Goal: Task Accomplishment & Management: Manage account settings

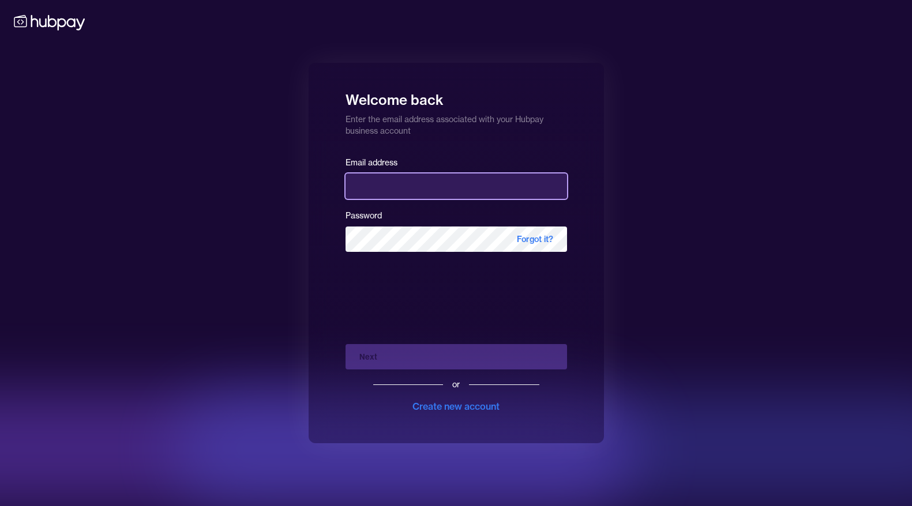
click at [398, 182] on input "email" at bounding box center [455, 186] width 221 height 25
type input "**********"
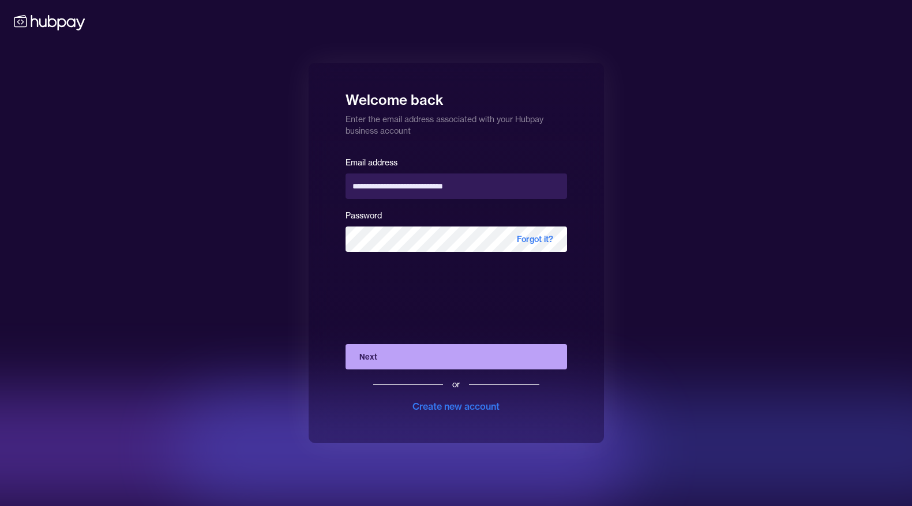
click at [476, 360] on button "Next" at bounding box center [455, 356] width 221 height 25
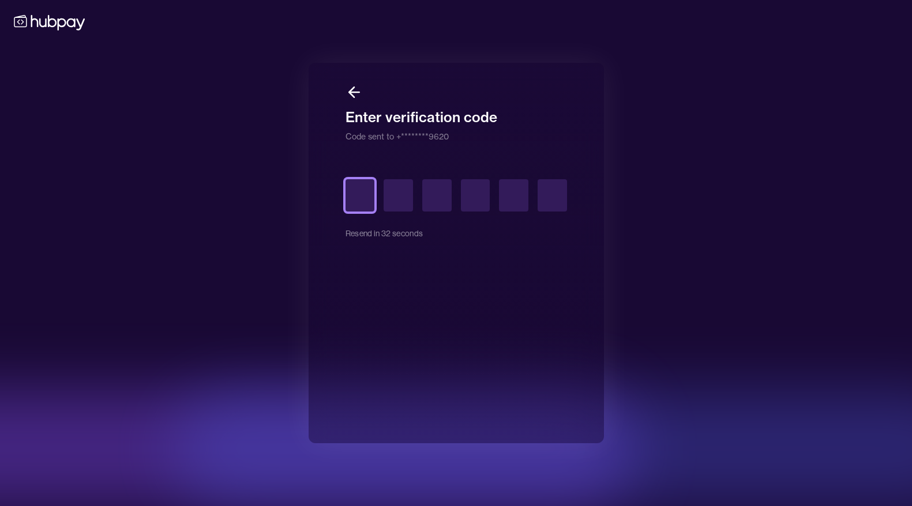
type input "*"
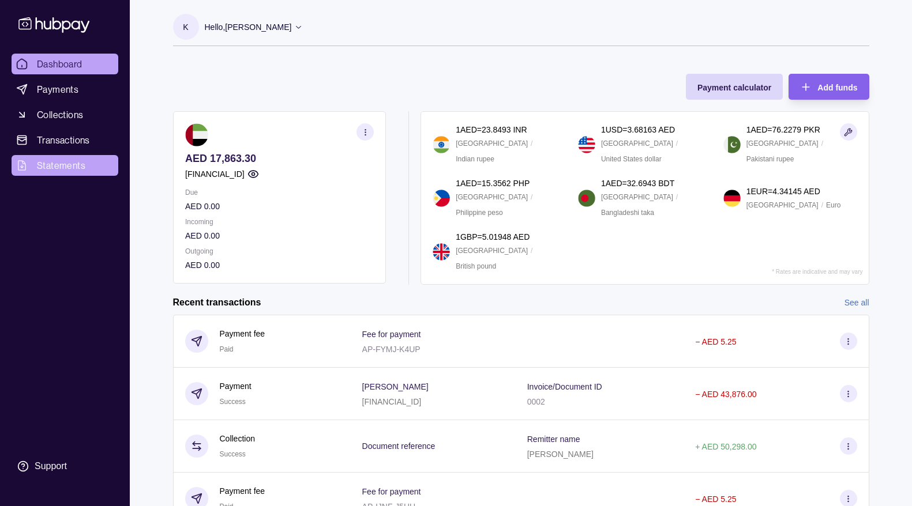
click at [80, 163] on span "Statements" at bounding box center [61, 166] width 48 height 14
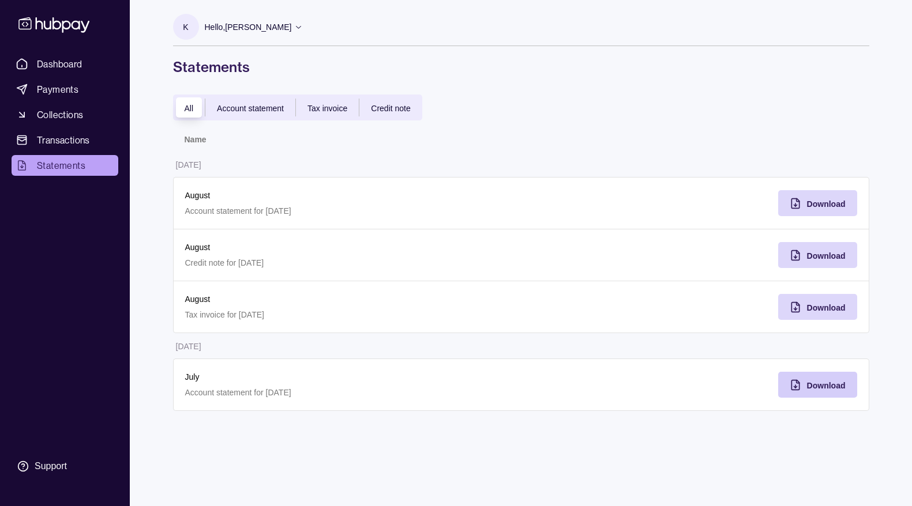
click at [705, 360] on span "Download" at bounding box center [826, 385] width 39 height 9
click at [705, 208] on span "Download" at bounding box center [826, 204] width 39 height 9
click at [705, 253] on span "Download" at bounding box center [826, 255] width 39 height 9
click at [56, 56] on link "Dashboard" at bounding box center [65, 64] width 107 height 21
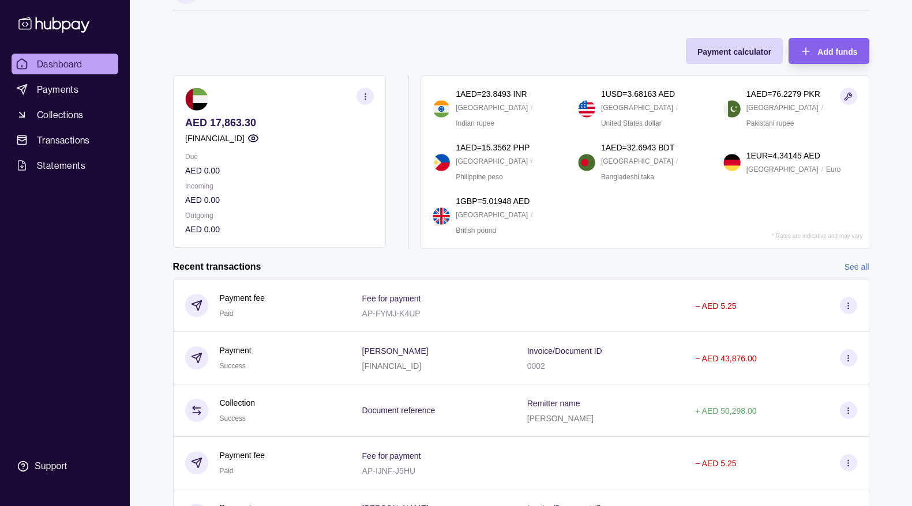
scroll to position [35, 0]
click at [364, 101] on icon "button" at bounding box center [364, 97] width 9 height 9
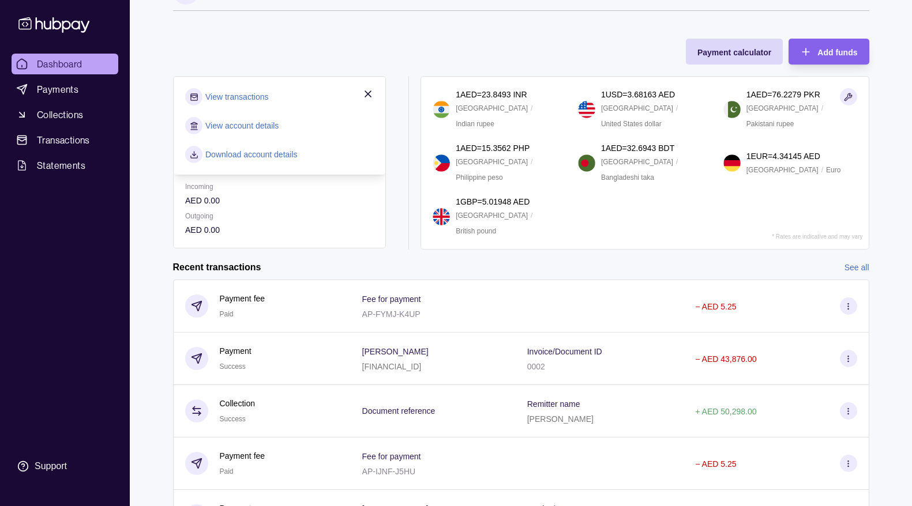
click at [256, 121] on link "View account details" at bounding box center [241, 125] width 73 height 13
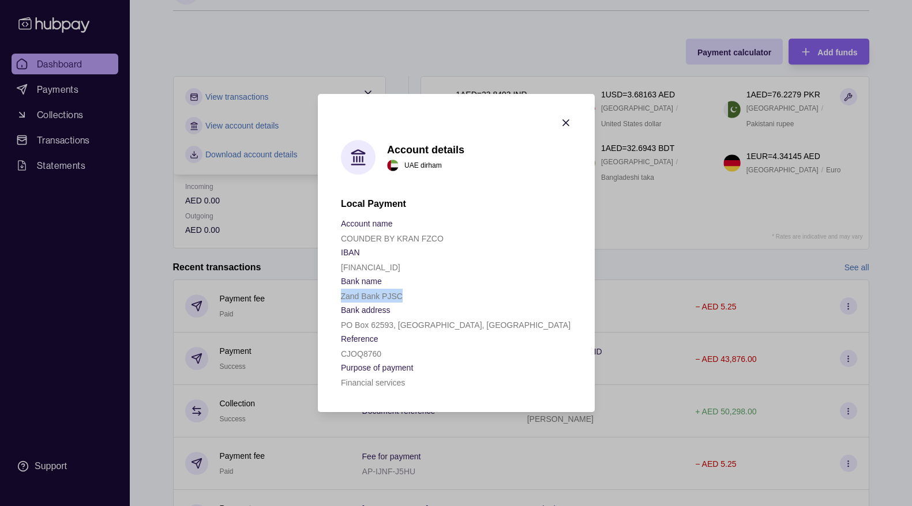
drag, startPoint x: 340, startPoint y: 296, endPoint x: 453, endPoint y: 295, distance: 112.5
click at [453, 295] on div "Zand Bank PJSC" at bounding box center [456, 296] width 231 height 14
drag, startPoint x: 341, startPoint y: 267, endPoint x: 536, endPoint y: 263, distance: 195.5
click at [536, 263] on div "[FINANCIAL_ID]" at bounding box center [456, 267] width 231 height 14
copy p "[FINANCIAL_ID]"
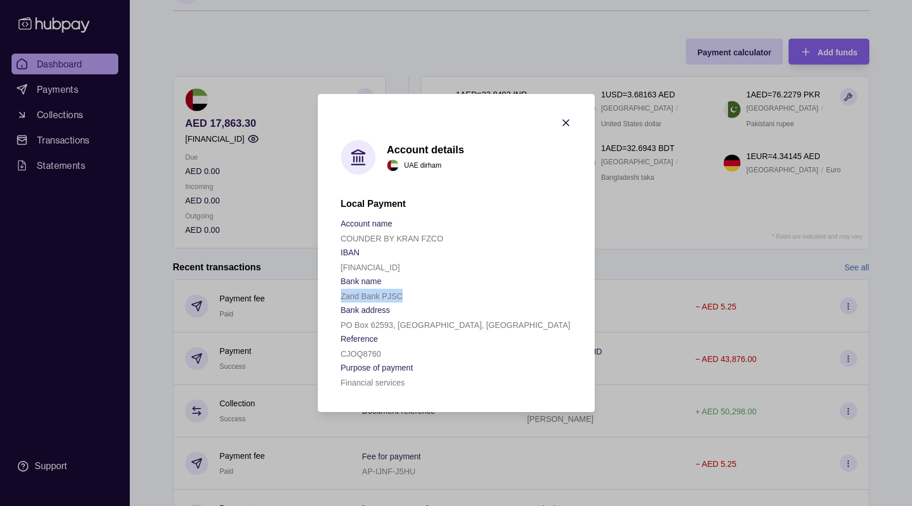
click at [569, 119] on icon "button" at bounding box center [566, 123] width 12 height 12
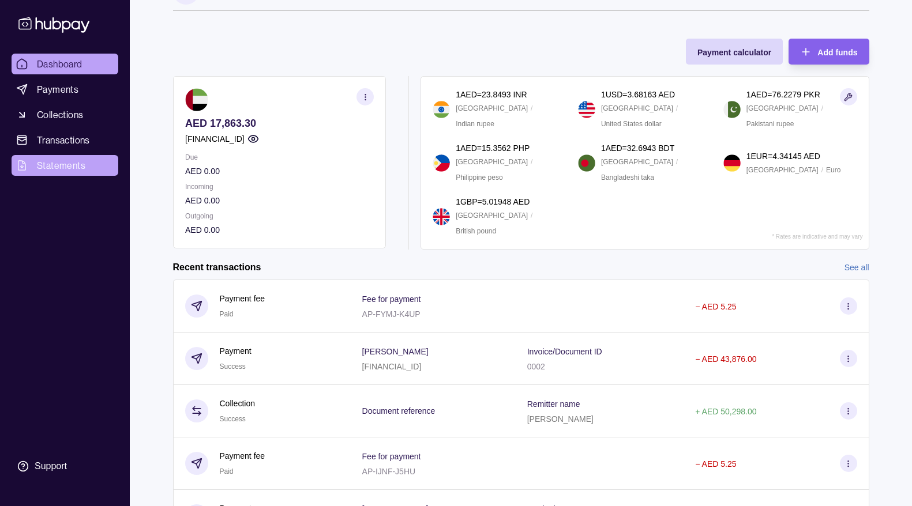
click at [77, 159] on span "Statements" at bounding box center [61, 166] width 48 height 14
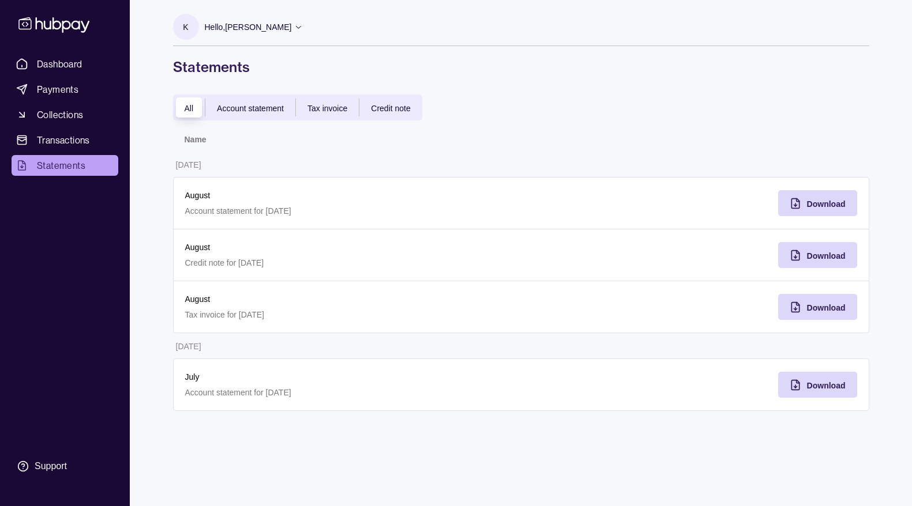
click at [236, 116] on div "All Account statement Tax invoice Credit note" at bounding box center [297, 108] width 249 height 26
click at [245, 112] on span "Account statement" at bounding box center [250, 108] width 67 height 9
